Goal: Task Accomplishment & Management: Manage account settings

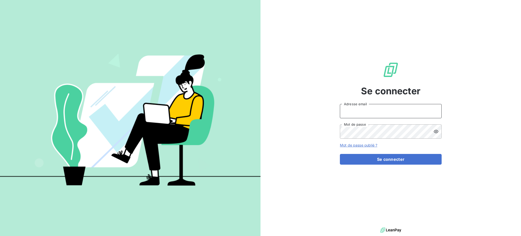
click at [346, 110] on input "Adresse email" at bounding box center [391, 111] width 102 height 14
type input "[PERSON_NAME][EMAIL_ADDRESS][DOMAIN_NAME]"
click at [340, 154] on button "Se connecter" at bounding box center [391, 159] width 102 height 11
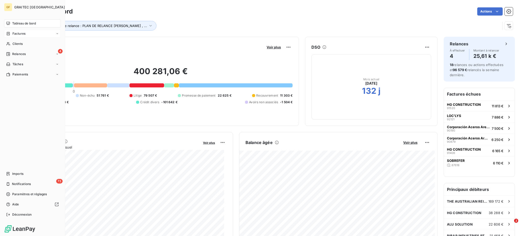
click at [21, 34] on span "Factures" at bounding box center [18, 33] width 13 height 5
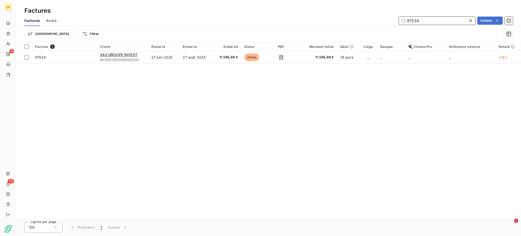
drag, startPoint x: 412, startPoint y: 19, endPoint x: 423, endPoint y: 22, distance: 11.8
click at [423, 22] on input "91534" at bounding box center [437, 21] width 76 height 8
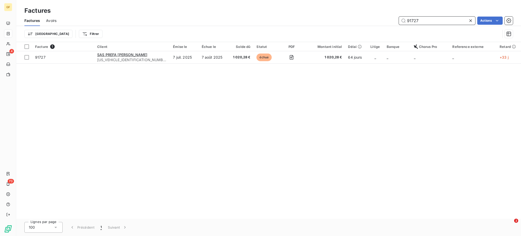
type input "91727"
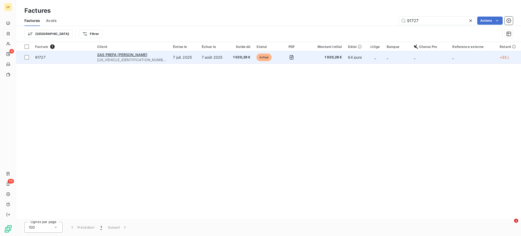
click at [175, 60] on td "7 juil. 2025" at bounding box center [184, 57] width 29 height 12
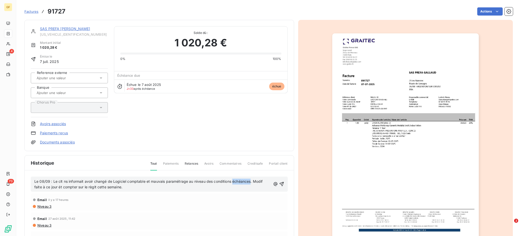
drag, startPoint x: 234, startPoint y: 181, endPoint x: 251, endPoint y: 182, distance: 17.6
click at [251, 182] on span "Le 08/09 : Le clt ns informait avoir changé de Logiciel comptable et mauvais pa…" at bounding box center [149, 184] width 230 height 10
click at [74, 187] on span "Le 08/09 : Le clt ns informait avoir changé de Logiciel comptable et mauvais pa…" at bounding box center [149, 184] width 230 height 10
click at [70, 187] on span "Le 08/09 : Le clt ns informait avoir changé de Logiciel comptable et mauvais pa…" at bounding box center [149, 184] width 230 height 10
click at [132, 187] on span "Le 08/09 : Le clt ns informait avoir changé de Logiciel comptable et mauvais pa…" at bounding box center [149, 184] width 230 height 10
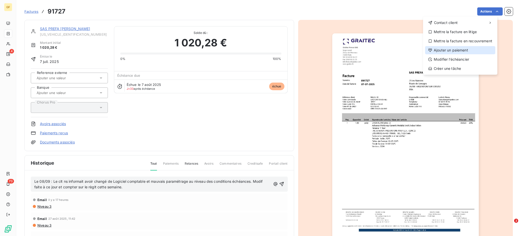
click at [458, 50] on div "Ajouter un paiement" at bounding box center [460, 50] width 70 height 8
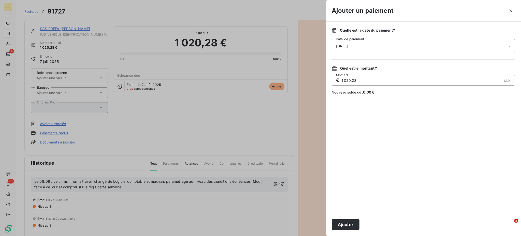
click at [509, 47] on icon at bounding box center [509, 46] width 5 height 5
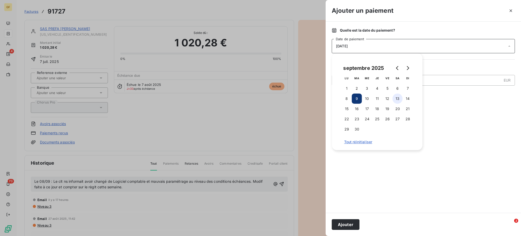
click at [398, 96] on button "13" at bounding box center [398, 98] width 10 height 10
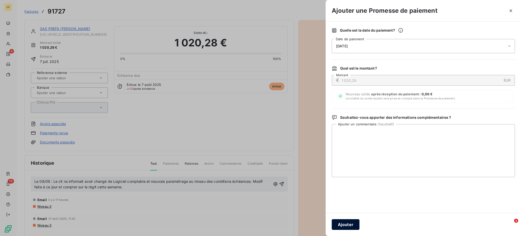
click at [344, 225] on button "Ajouter" at bounding box center [346, 224] width 28 height 11
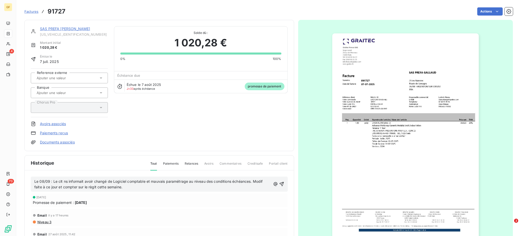
click at [32, 10] on span "Factures" at bounding box center [31, 11] width 14 height 4
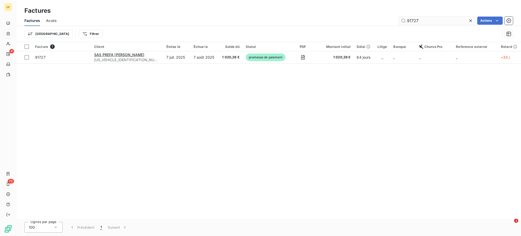
drag, startPoint x: 412, startPoint y: 20, endPoint x: 419, endPoint y: 20, distance: 6.9
click at [419, 20] on input "91727" at bounding box center [437, 21] width 76 height 8
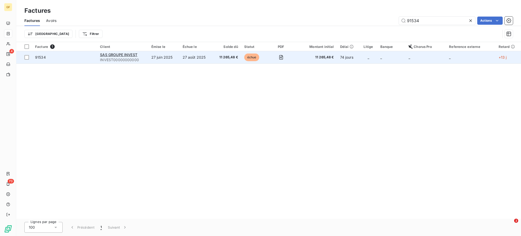
type input "91534"
click at [203, 59] on td "27 août 2025" at bounding box center [196, 57] width 33 height 12
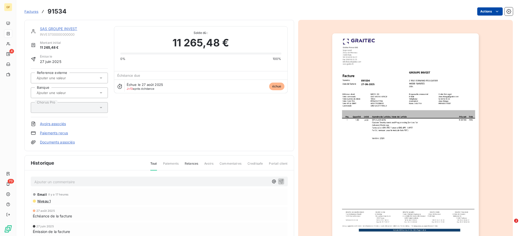
click at [495, 12] on html "GF 4 73 Factures 91534 Actions SAS GROUPE INVEST INVEST00000000000 Montant init…" at bounding box center [260, 118] width 521 height 236
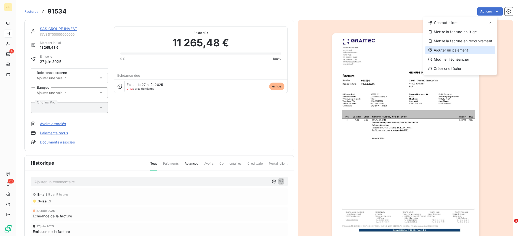
click at [463, 47] on div "Ajouter un paiement" at bounding box center [460, 50] width 70 height 8
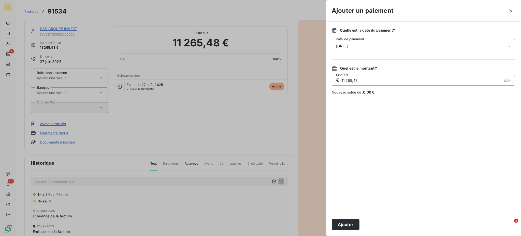
click at [511, 47] on icon at bounding box center [509, 46] width 5 height 5
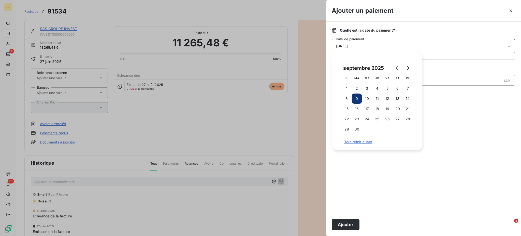
click at [359, 99] on button "9" at bounding box center [357, 98] width 10 height 10
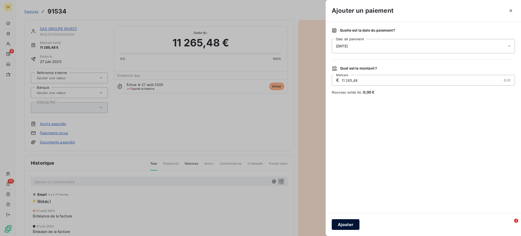
click at [346, 222] on button "Ajouter" at bounding box center [346, 224] width 28 height 11
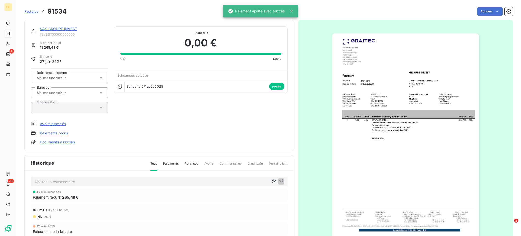
click at [87, 179] on p "Ajouter un commentaire ﻿" at bounding box center [151, 181] width 235 height 6
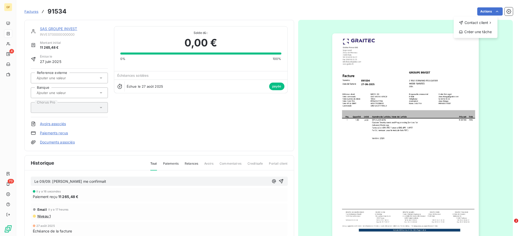
click at [277, 85] on html "GF 4 73 Factures 91534 Actions Contact client Créer une tâche SAS GROUPE INVEST…" at bounding box center [260, 118] width 521 height 236
click at [54, 131] on link "Paiements reçus" at bounding box center [54, 132] width 28 height 5
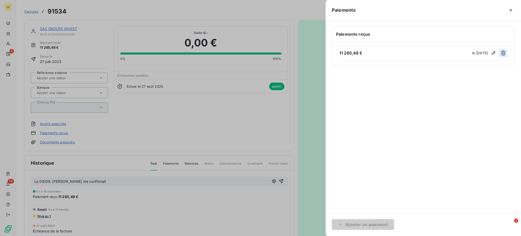
click at [504, 51] on icon "button" at bounding box center [503, 52] width 5 height 5
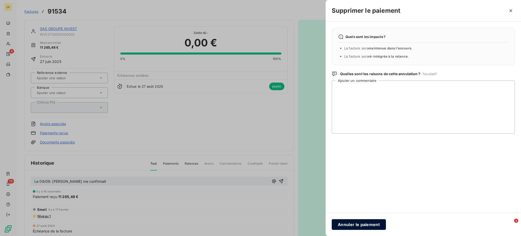
click at [355, 223] on button "Annuler le paiement" at bounding box center [359, 224] width 54 height 11
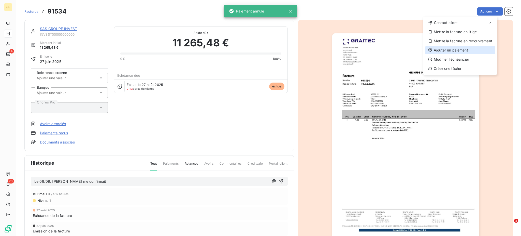
click at [455, 47] on div "Ajouter un paiement" at bounding box center [460, 50] width 70 height 8
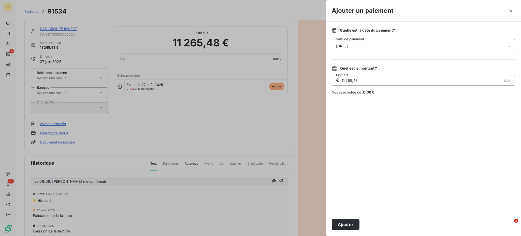
click at [511, 45] on icon at bounding box center [509, 46] width 5 height 5
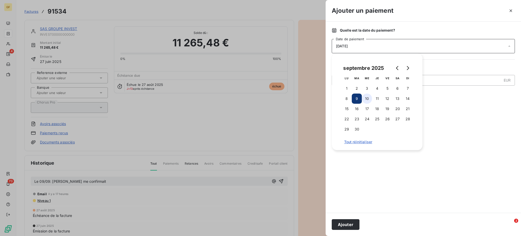
click at [371, 98] on button "10" at bounding box center [367, 98] width 10 height 10
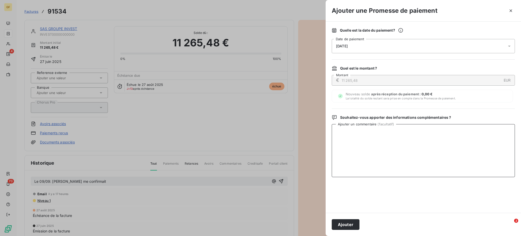
click at [465, 161] on textarea "Ajouter un commentaire ( facultatif )" at bounding box center [423, 150] width 183 height 53
type textarea "Le 09/09: Confirmation de [PERSON_NAME] comme quoi le vrt serait fait en date d…"
click at [99, 180] on div at bounding box center [260, 118] width 521 height 236
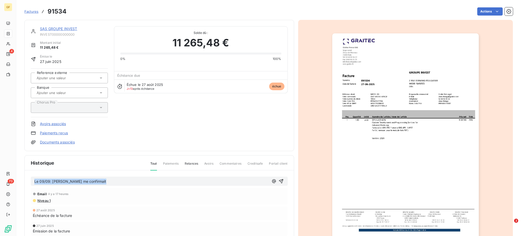
drag, startPoint x: 107, startPoint y: 181, endPoint x: 20, endPoint y: 178, distance: 87.6
click at [20, 178] on section "Factures 91534 Actions SAS GROUPE INVEST INVEST00000000000 Montant initial 11 2…" at bounding box center [268, 118] width 505 height 236
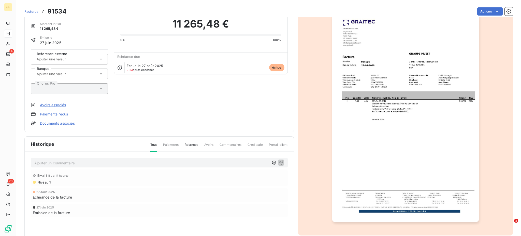
scroll to position [46, 0]
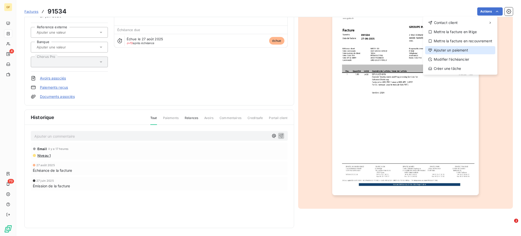
click at [463, 48] on div "Ajouter un paiement" at bounding box center [460, 50] width 70 height 8
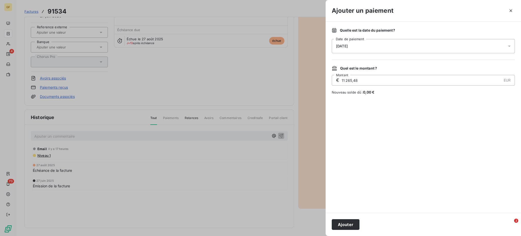
click at [508, 47] on icon at bounding box center [509, 46] width 5 height 5
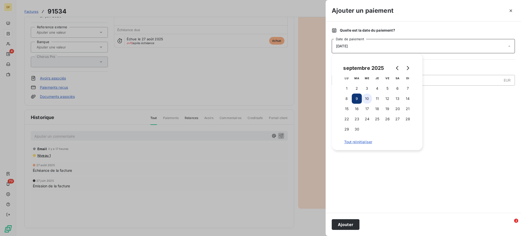
click at [366, 98] on button "10" at bounding box center [367, 98] width 10 height 10
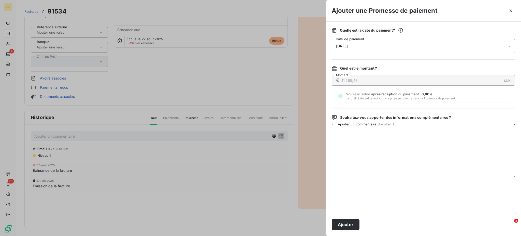
click at [423, 134] on textarea "Ajouter un commentaire ( facultatif )" at bounding box center [423, 150] width 183 height 53
type textarea "Le 09/09: [PERSON_NAME] me confirmait 1 Vrt au 10/09."
click at [347, 226] on button "Ajouter" at bounding box center [346, 224] width 28 height 11
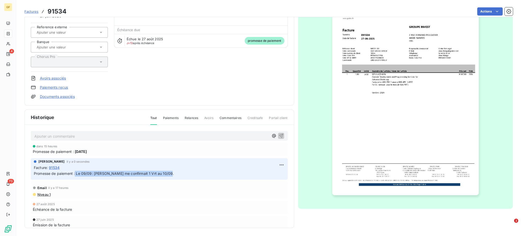
drag, startPoint x: 75, startPoint y: 173, endPoint x: 168, endPoint y: 176, distance: 93.4
click at [168, 176] on div "[PERSON_NAME] il y a 0 secondes Facture : 91534 Promesse de paiement : Le 09/09…" at bounding box center [159, 168] width 257 height 21
copy span "Le 09/09: [PERSON_NAME] me confirmait 1 Vrt au 10/09."
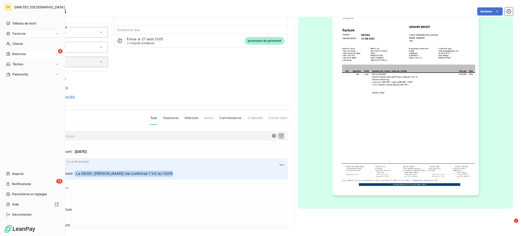
click at [20, 52] on span "Relances" at bounding box center [18, 54] width 13 height 5
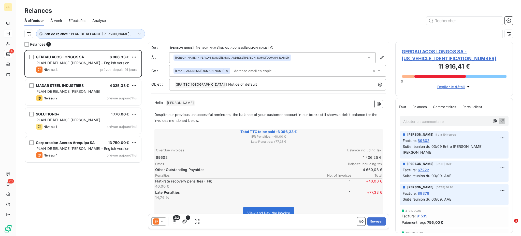
scroll to position [181, 112]
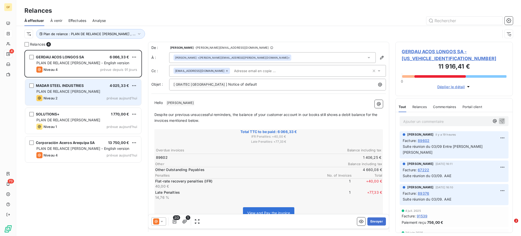
click at [81, 89] on span "PLAN DE RELANCE [PERSON_NAME]" at bounding box center [68, 91] width 64 height 4
